Goal: Find specific page/section: Find specific page/section

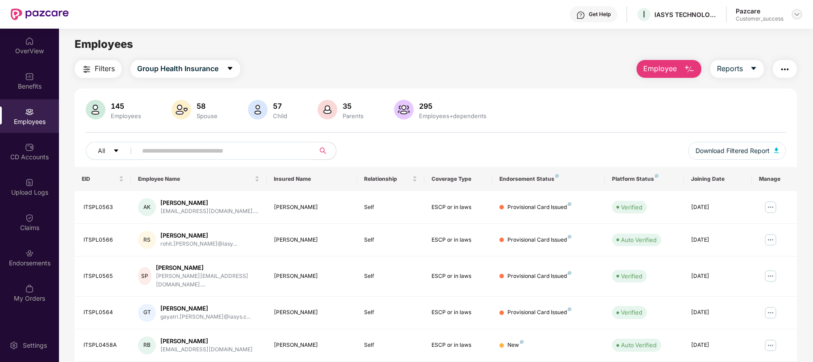
click at [798, 15] on img at bounding box center [797, 14] width 7 height 7
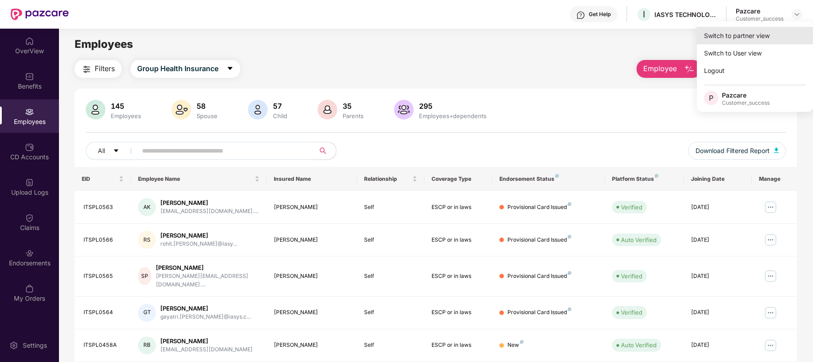
click at [717, 39] on div "Switch to partner view" at bounding box center [755, 35] width 116 height 17
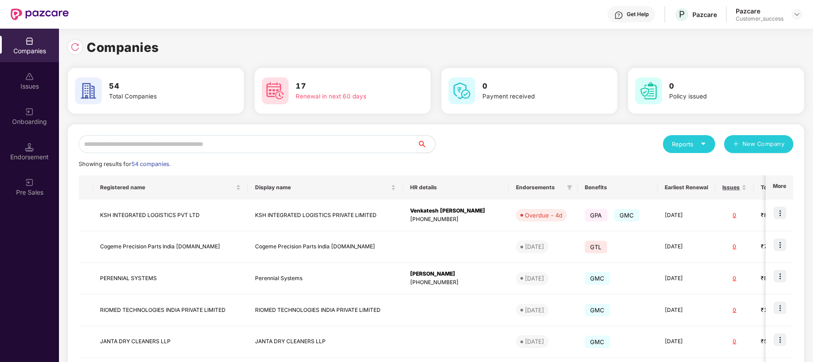
click at [333, 146] on input "text" at bounding box center [248, 144] width 339 height 18
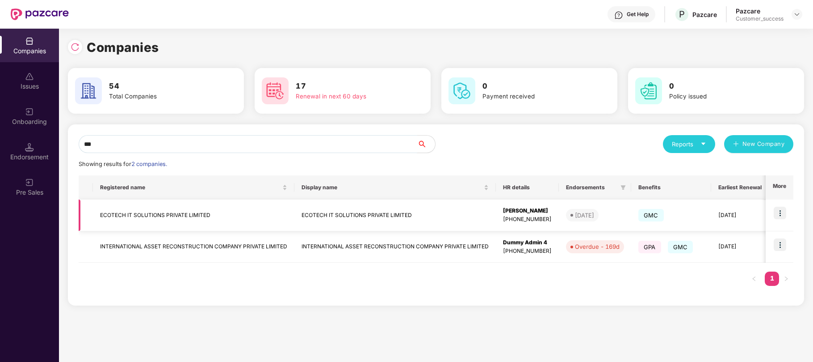
type input "***"
click at [781, 215] on img at bounding box center [780, 212] width 13 height 13
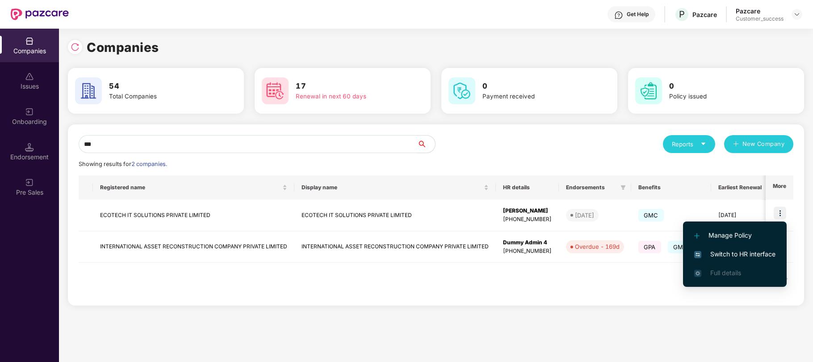
click at [725, 251] on span "Switch to HR interface" at bounding box center [734, 254] width 81 height 10
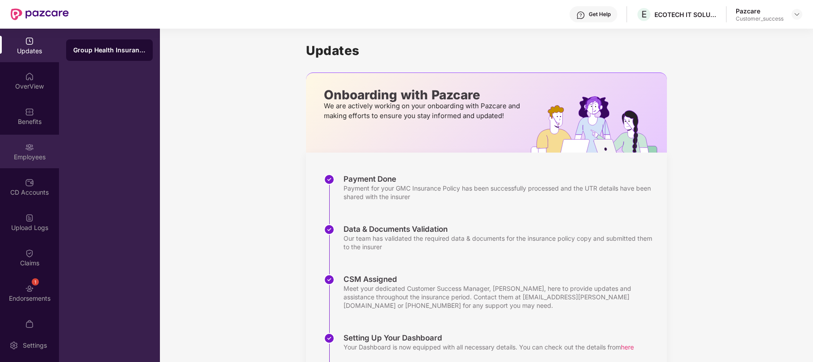
click at [29, 143] on img at bounding box center [29, 147] width 9 height 9
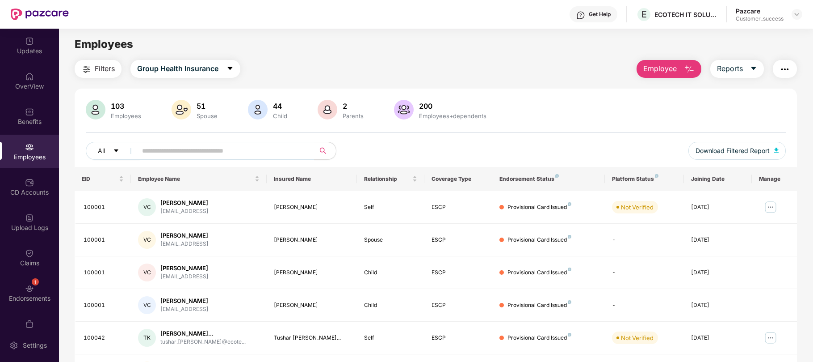
click at [789, 70] on img "button" at bounding box center [785, 69] width 11 height 11
click at [796, 11] on img at bounding box center [797, 14] width 7 height 7
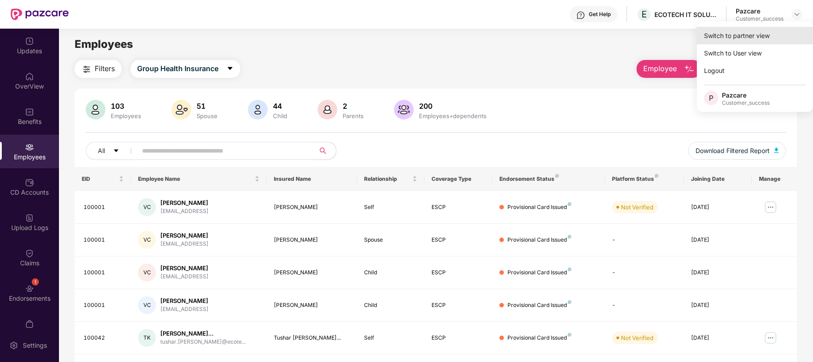
click at [740, 38] on div "Switch to partner view" at bounding box center [755, 35] width 116 height 17
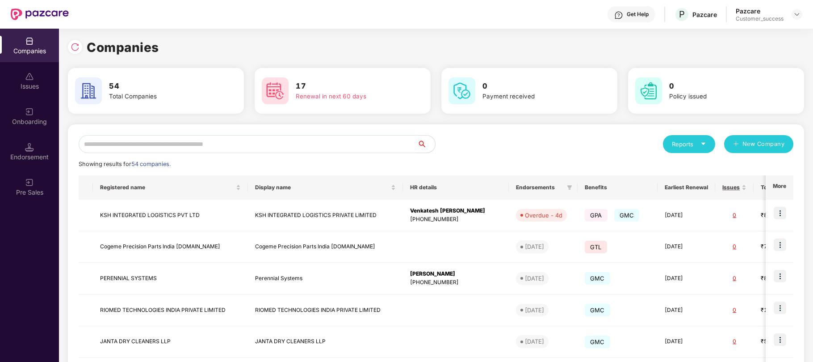
click at [346, 147] on input "text" at bounding box center [248, 144] width 339 height 18
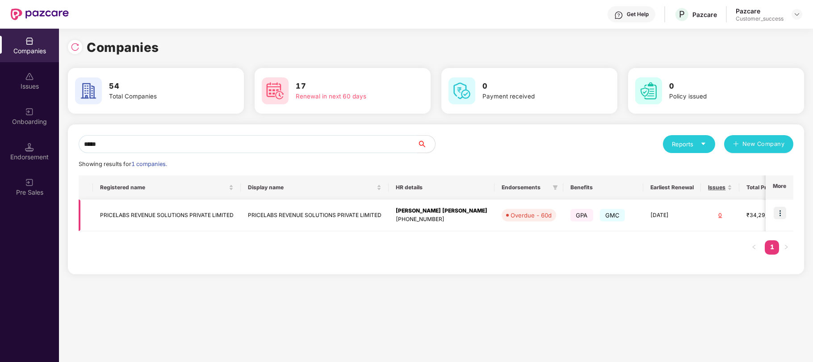
type input "*****"
click at [780, 213] on img at bounding box center [780, 212] width 13 height 13
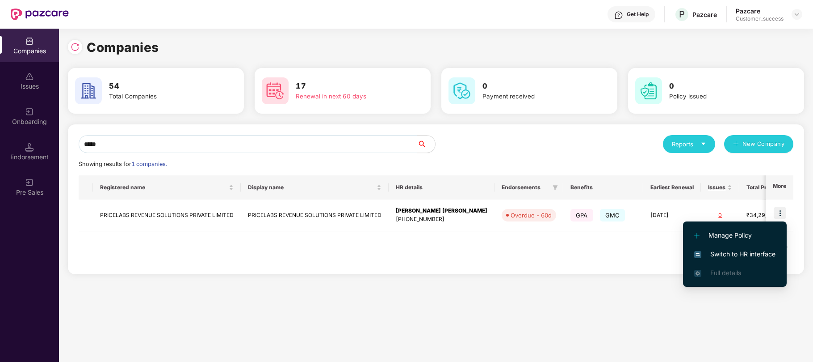
click at [714, 249] on span "Switch to HR interface" at bounding box center [734, 254] width 81 height 10
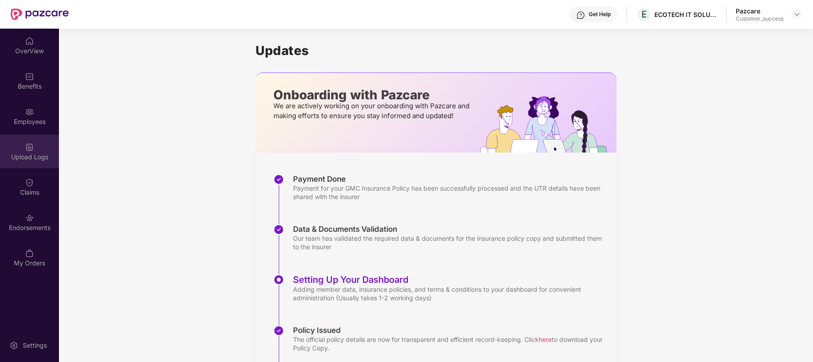
click at [29, 156] on div "Upload Logs" at bounding box center [29, 156] width 59 height 9
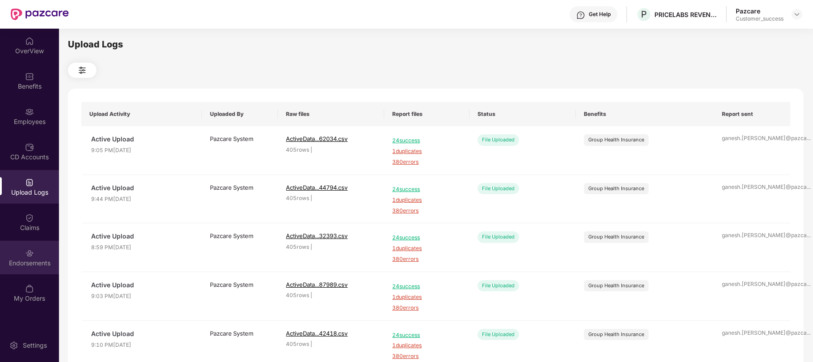
click at [29, 260] on div "Endorsements" at bounding box center [29, 262] width 59 height 9
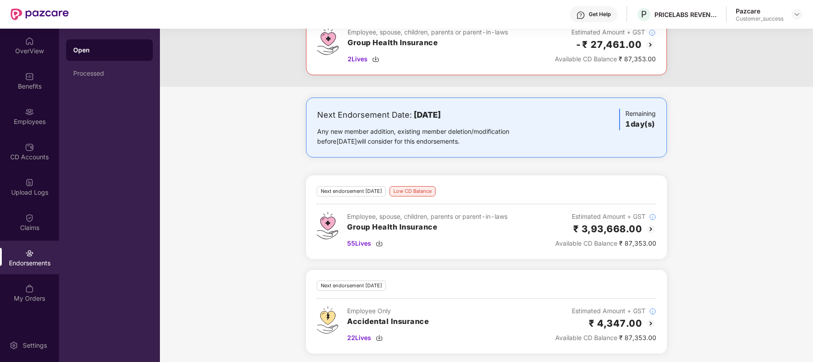
scroll to position [189, 0]
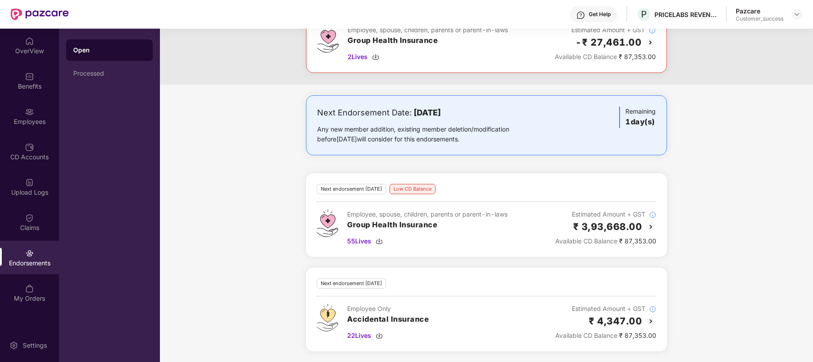
click at [123, 210] on div "Open Processed" at bounding box center [109, 195] width 101 height 333
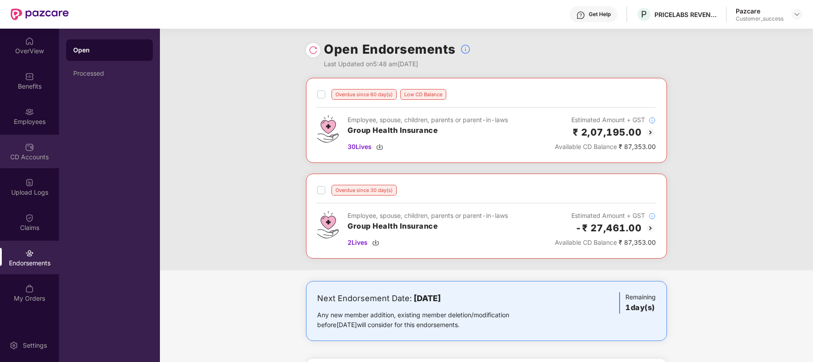
click at [29, 156] on div "CD Accounts" at bounding box center [29, 156] width 59 height 9
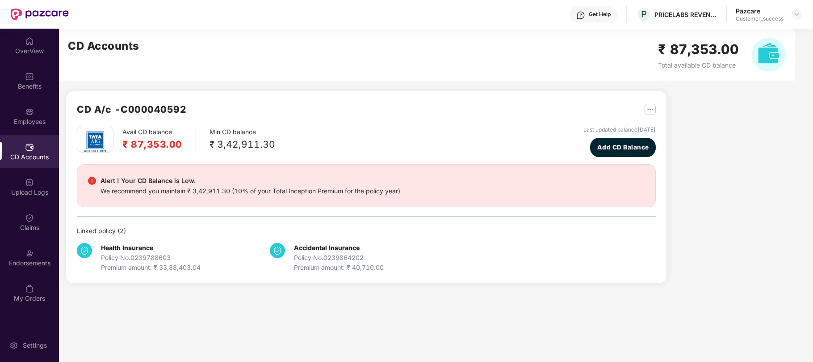
click at [29, 156] on div "CD Accounts" at bounding box center [29, 156] width 59 height 9
click at [29, 257] on div "Endorsements" at bounding box center [29, 257] width 59 height 34
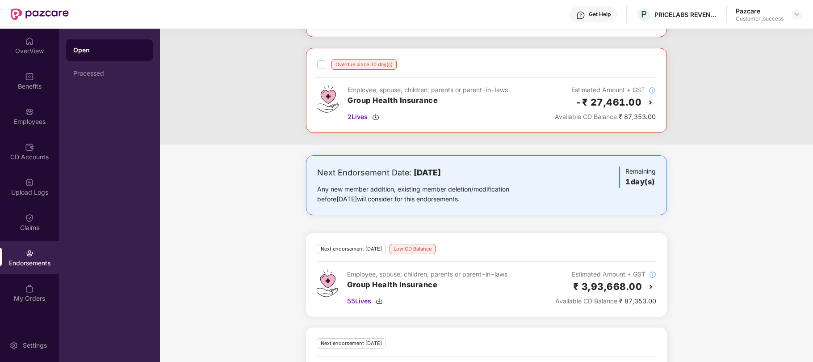
scroll to position [189, 0]
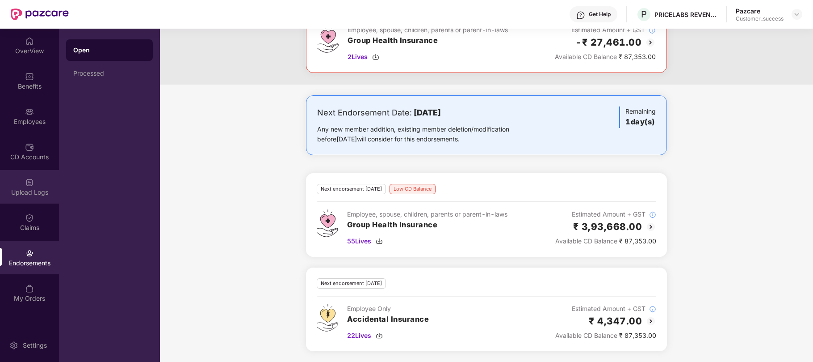
click at [30, 188] on div "Upload Logs" at bounding box center [29, 192] width 59 height 9
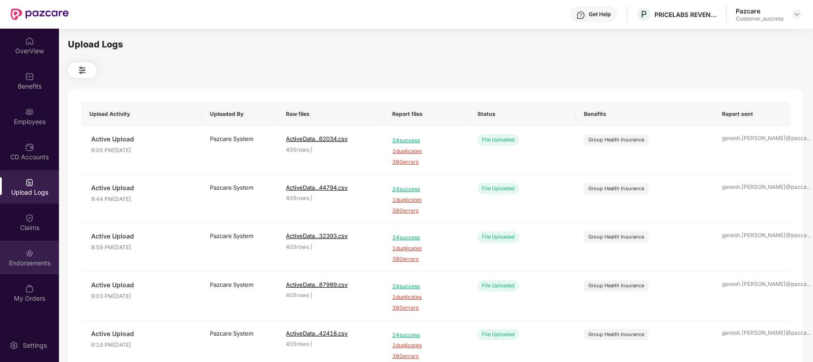
click at [23, 254] on div "Endorsements" at bounding box center [29, 257] width 59 height 34
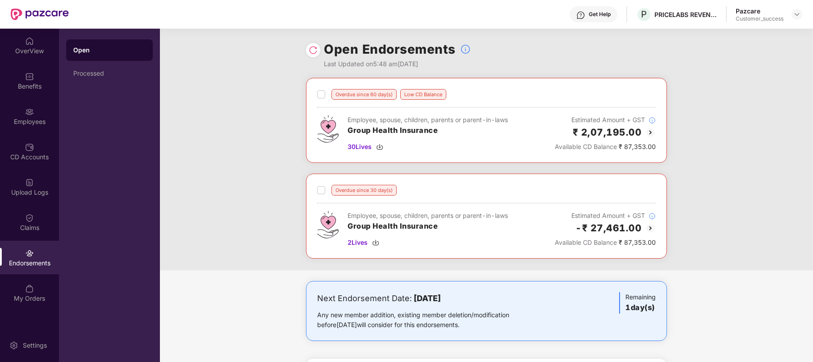
scroll to position [189, 0]
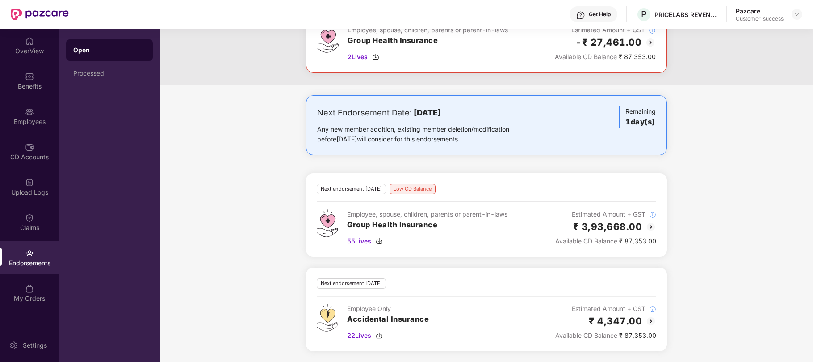
click at [650, 225] on img at bounding box center [651, 226] width 11 height 11
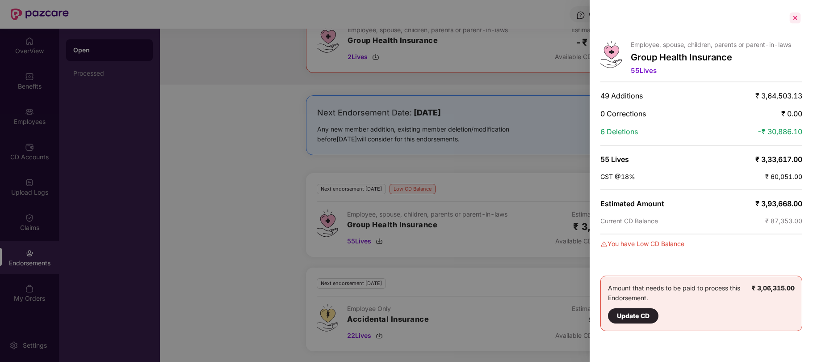
click at [800, 20] on div at bounding box center [795, 18] width 14 height 14
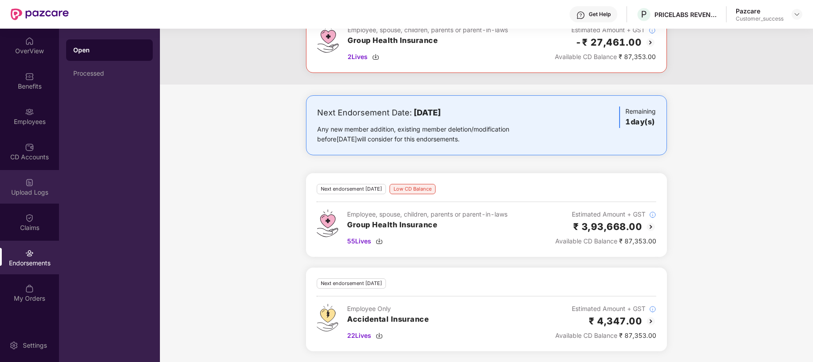
click at [21, 192] on div "Upload Logs" at bounding box center [29, 192] width 59 height 9
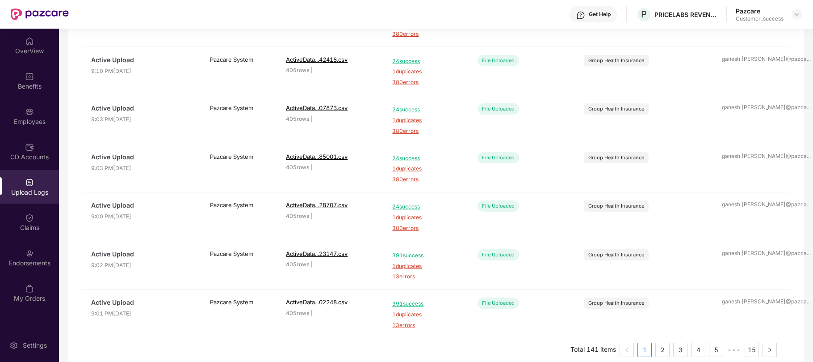
scroll to position [288, 0]
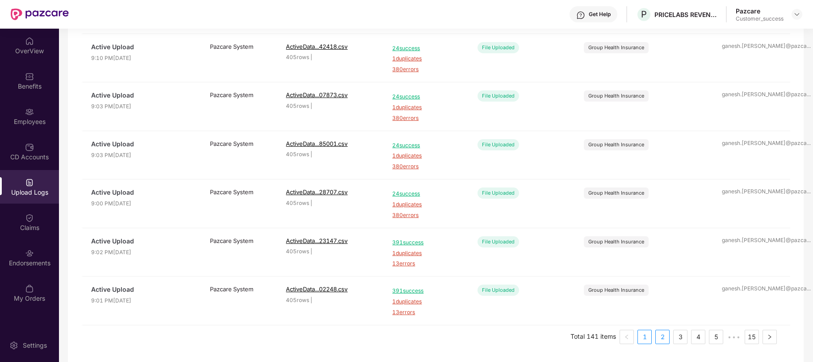
click at [663, 343] on link "2" at bounding box center [662, 336] width 13 height 13
click at [679, 338] on link "3" at bounding box center [680, 336] width 13 height 13
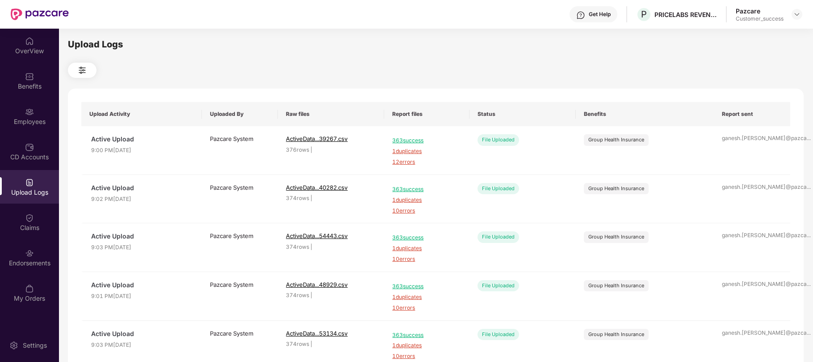
scroll to position [0, 0]
click at [28, 161] on div "CD Accounts" at bounding box center [29, 152] width 59 height 34
